Goal: Task Accomplishment & Management: Complete application form

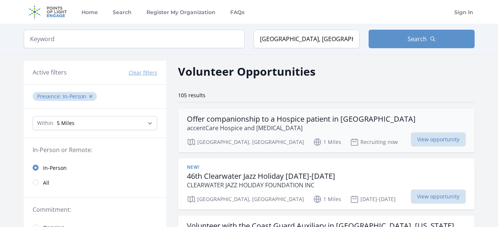
scroll to position [37, 0]
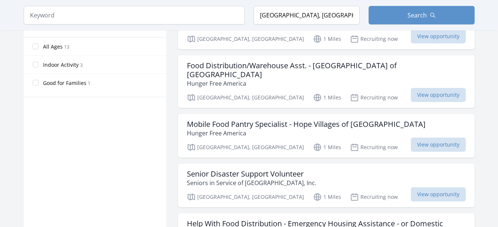
scroll to position [408, 0]
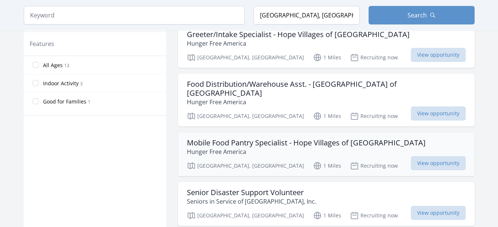
click at [245, 138] on h3 "Mobile Food Pantry Specialist - Hope Villages of [GEOGRAPHIC_DATA]" at bounding box center [306, 142] width 239 height 9
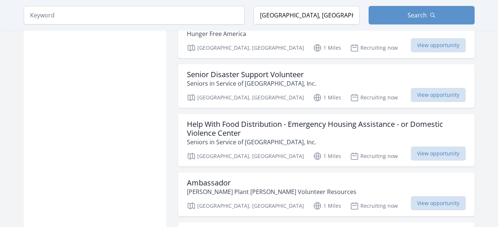
scroll to position [482, 0]
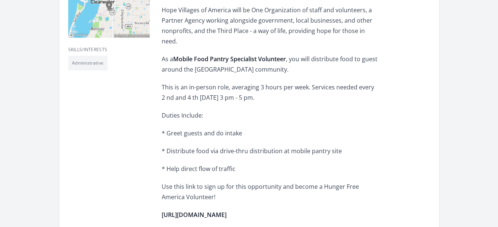
scroll to position [186, 0]
